Goal: Information Seeking & Learning: Learn about a topic

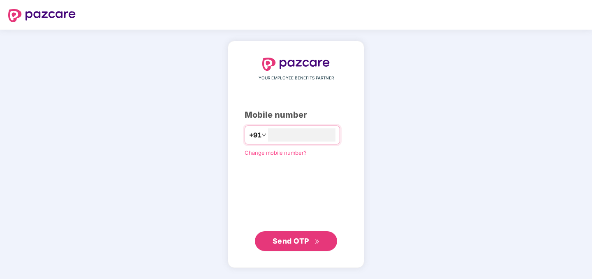
type input "**********"
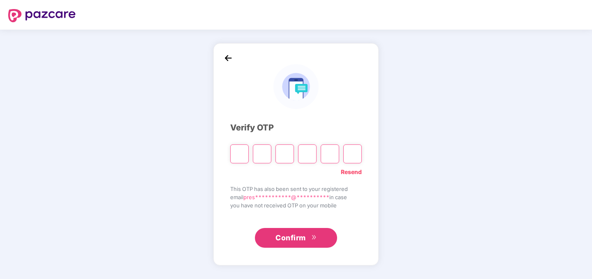
type input "*"
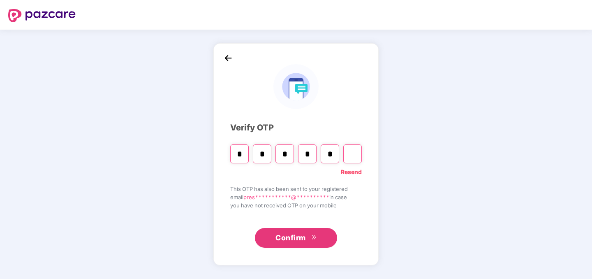
type input "*"
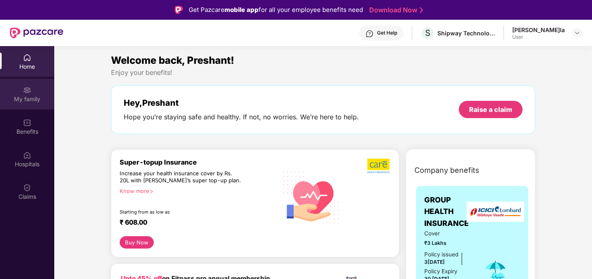
click at [24, 93] on img at bounding box center [27, 90] width 8 height 8
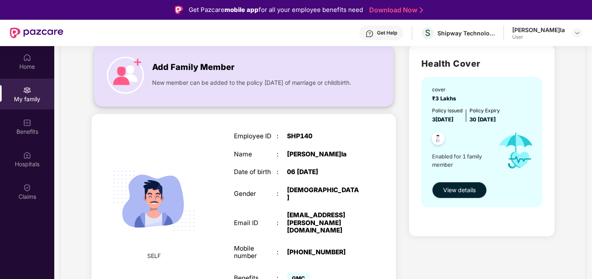
scroll to position [2, 0]
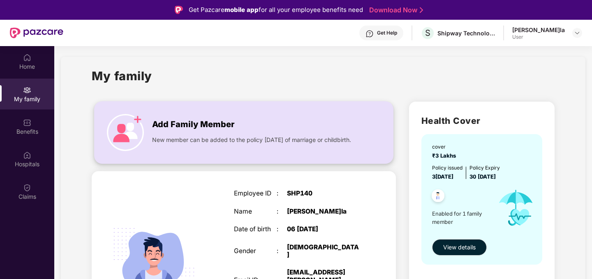
click at [201, 132] on div "New member can be added to the policy [DATE] of marriage or childbirth." at bounding box center [254, 137] width 205 height 13
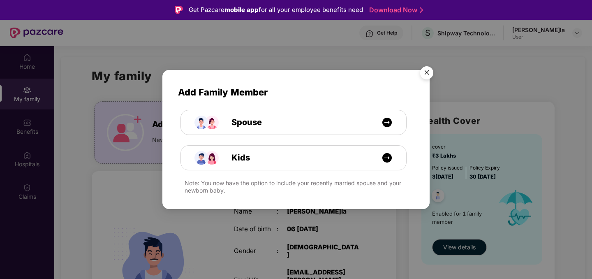
click at [428, 76] on img "Close" at bounding box center [426, 73] width 23 height 23
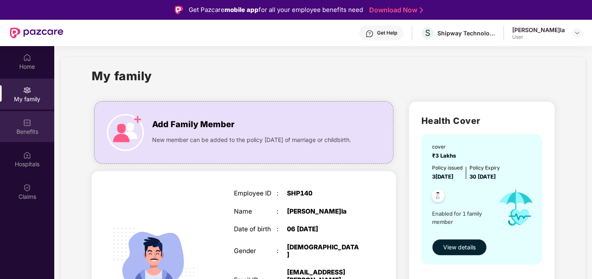
click at [24, 120] on img at bounding box center [27, 122] width 8 height 8
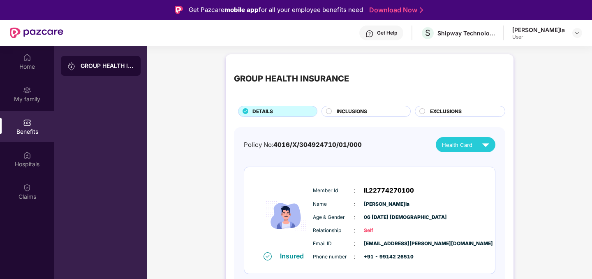
click at [369, 110] on div "INCLUSIONS" at bounding box center [369, 112] width 74 height 9
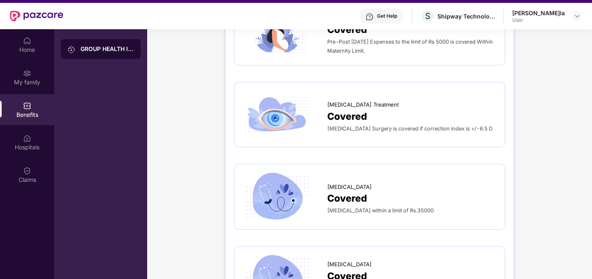
scroll to position [1154, 0]
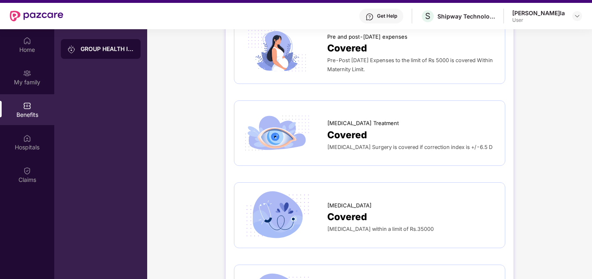
click at [344, 127] on span "Covered" at bounding box center [347, 134] width 40 height 15
click at [347, 119] on span "[MEDICAL_DATA] Treatment" at bounding box center [362, 123] width 71 height 9
drag, startPoint x: 348, startPoint y: 127, endPoint x: 436, endPoint y: 130, distance: 88.0
click at [436, 144] on span "[MEDICAL_DATA] Surgery is covered if correction index is +/-6.5 D" at bounding box center [409, 147] width 165 height 6
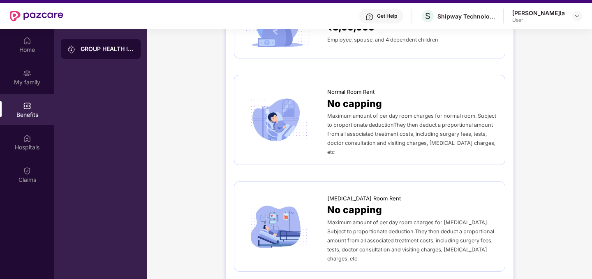
scroll to position [0, 0]
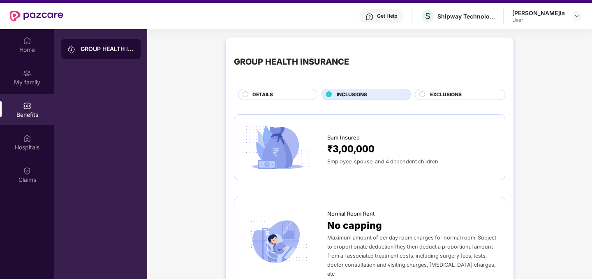
click at [447, 95] on span "EXCLUSIONS" at bounding box center [446, 95] width 32 height 8
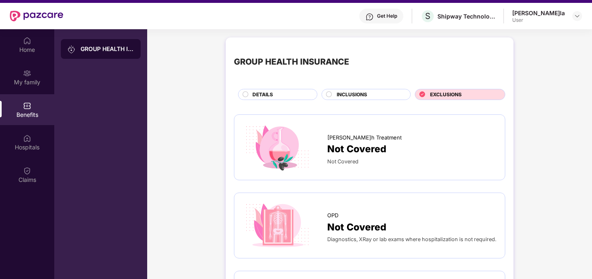
click at [299, 93] on div "DETAILS" at bounding box center [280, 95] width 65 height 9
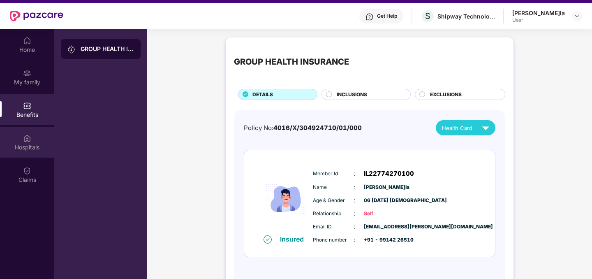
click at [16, 144] on div "Hospitals" at bounding box center [27, 147] width 54 height 8
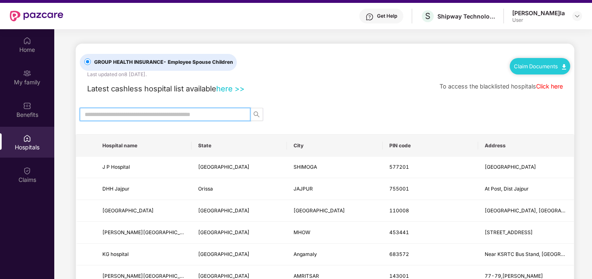
click at [138, 117] on input "text" at bounding box center [162, 114] width 154 height 9
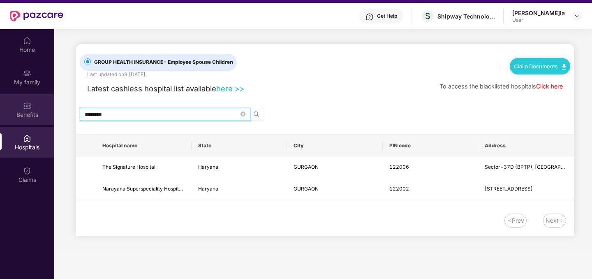
drag, startPoint x: 123, startPoint y: 114, endPoint x: 44, endPoint y: 112, distance: 78.9
click at [85, 113] on input "********" at bounding box center [162, 114] width 154 height 9
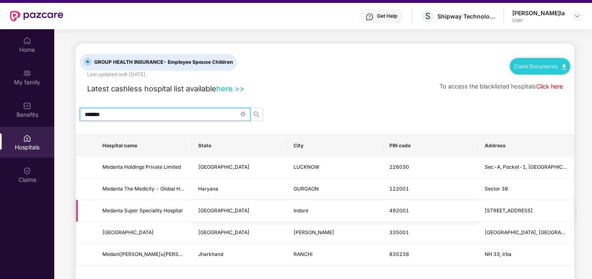
scroll to position [10, 0]
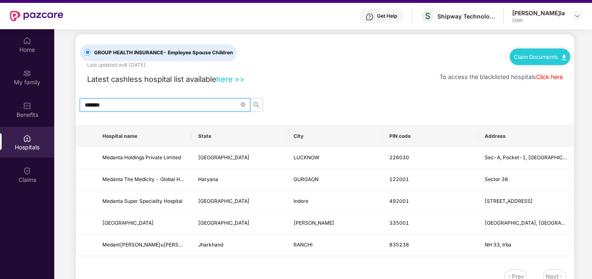
type input "*******"
click at [236, 79] on link "here >>" at bounding box center [230, 78] width 28 height 9
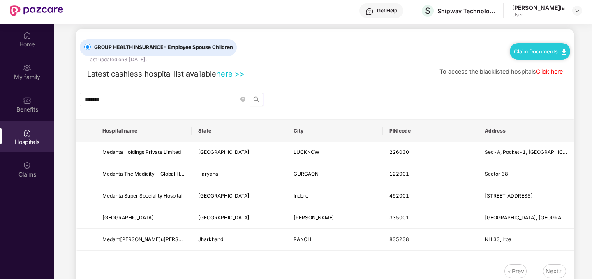
scroll to position [46, 0]
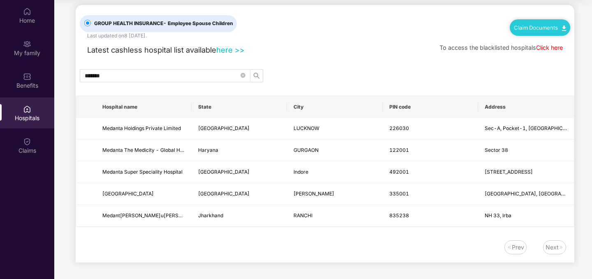
click at [546, 49] on link "Click here" at bounding box center [549, 47] width 27 height 7
